Goal: Find specific page/section

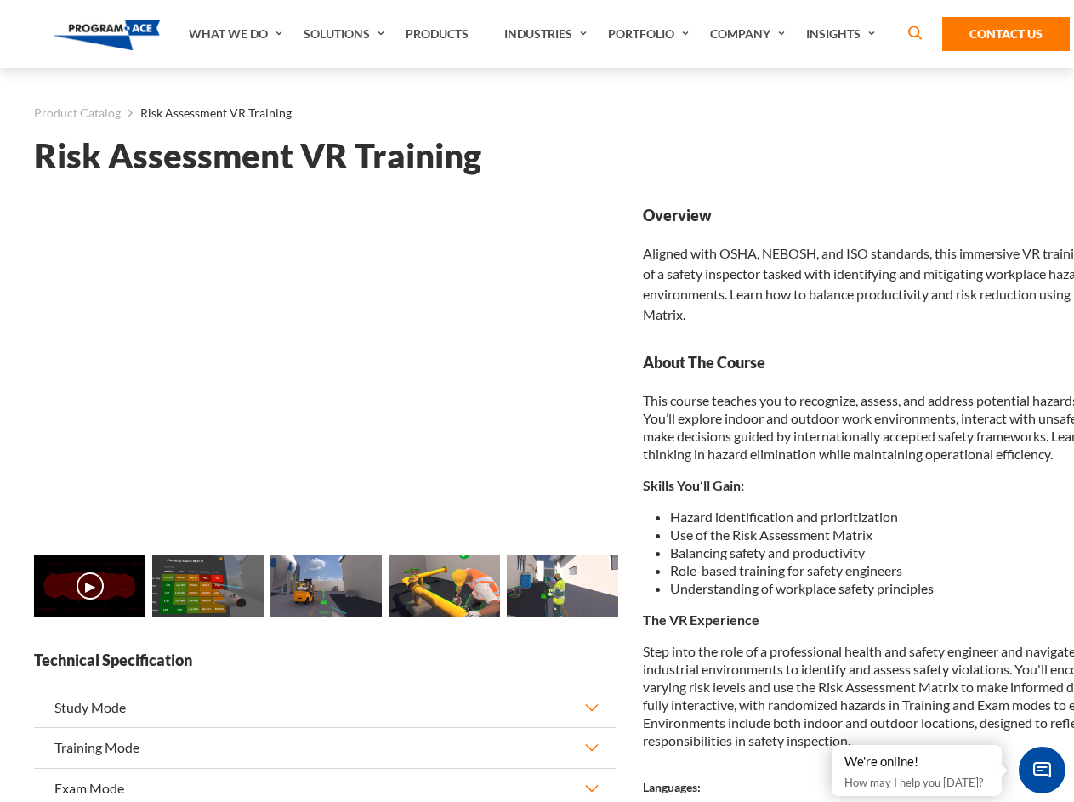
click at [346, 34] on link "Solutions" at bounding box center [346, 34] width 102 height 68
click at [0, 0] on div "AI & Computer Vision Solutions Computer Vision Quality Control AI tools for fas…" at bounding box center [0, 0] width 0 height 0
click at [0, 0] on div "AI & Computer Vision Solutions Virtual Training Solutions Virtual Tour Solution…" at bounding box center [0, 0] width 0 height 0
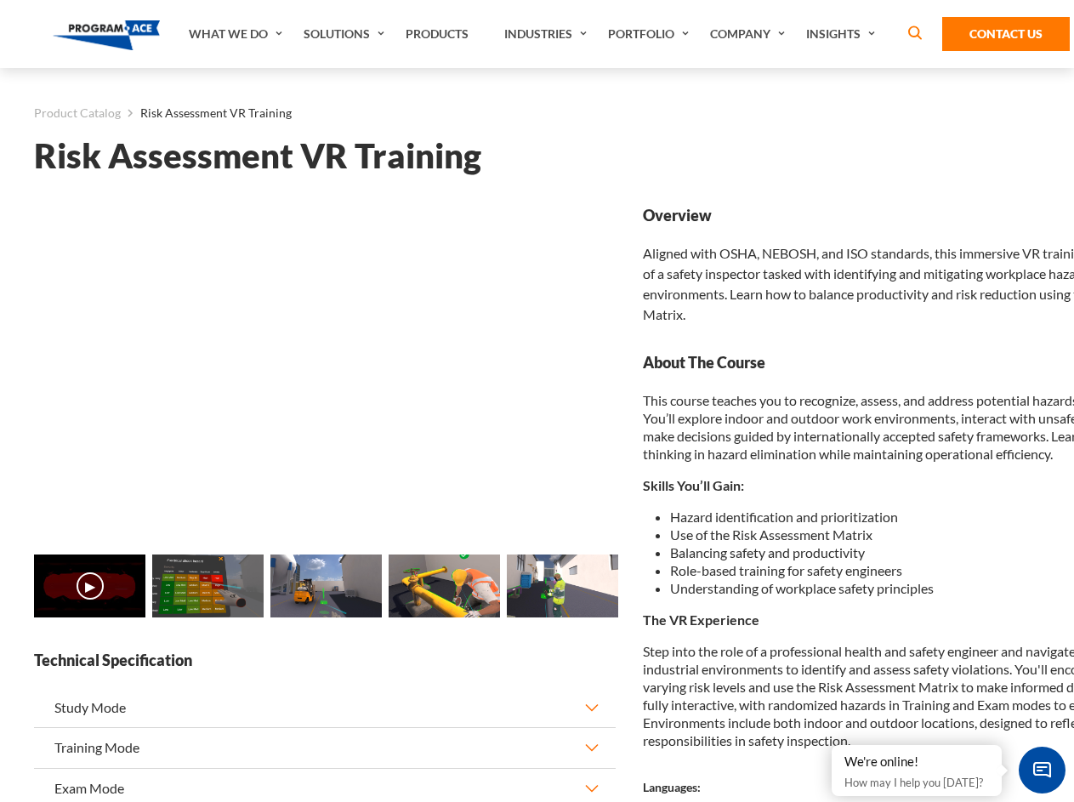
click at [0, 0] on div "AI & Computer Vision Solutions Virtual Training Solutions Virtual Tour Solution…" at bounding box center [0, 0] width 0 height 0
click at [0, 0] on div "AI & Computer Vision Solutions Computer Vision Quality Control AI tools for fas…" at bounding box center [0, 0] width 0 height 0
